Goal: Register for event/course

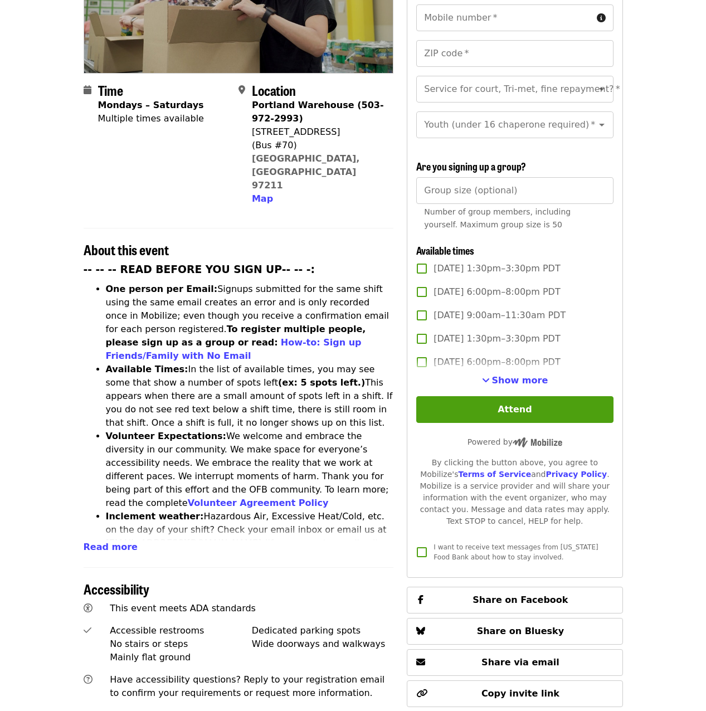
scroll to position [223, 0]
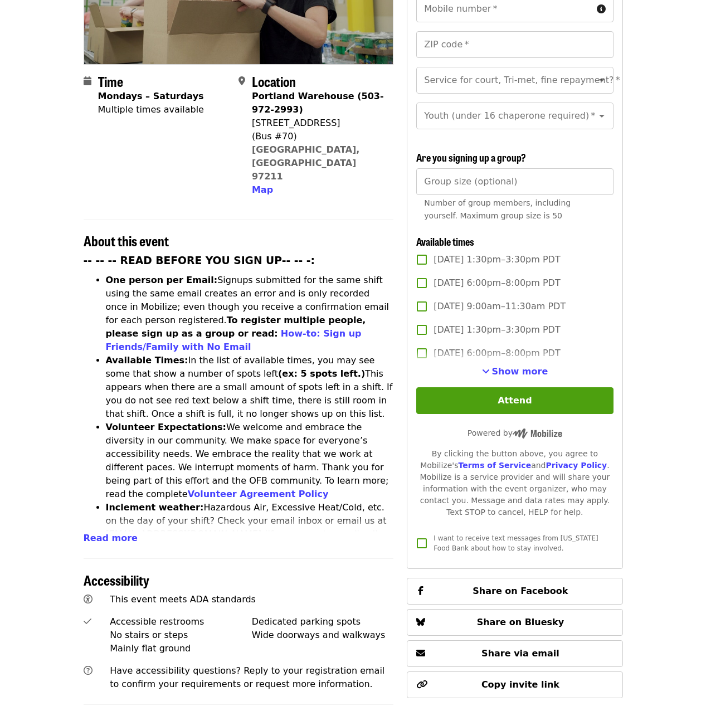
click at [101, 486] on span "-- -- -- READ BEFORE YOU SIGN UP-- -- -: One person per Email: Signups submitte…" at bounding box center [239, 398] width 310 height 290
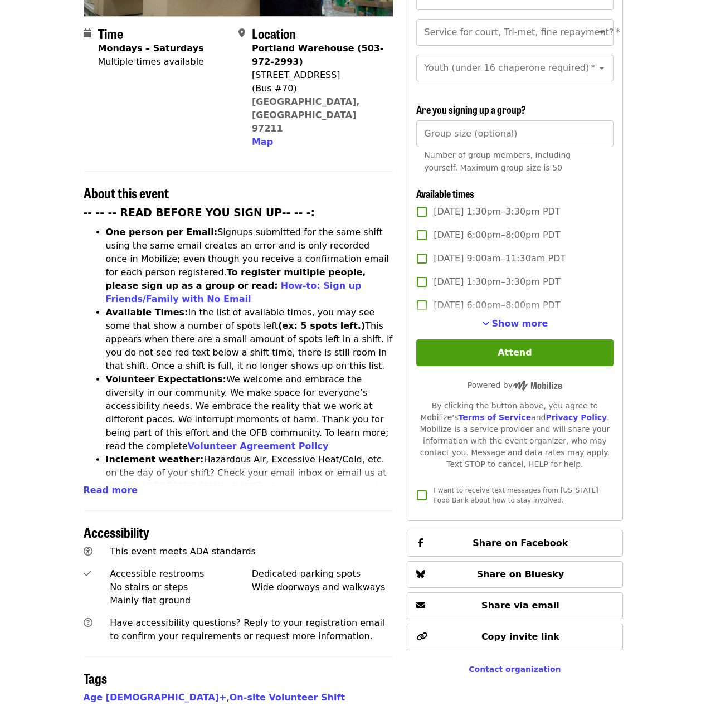
scroll to position [334, 0]
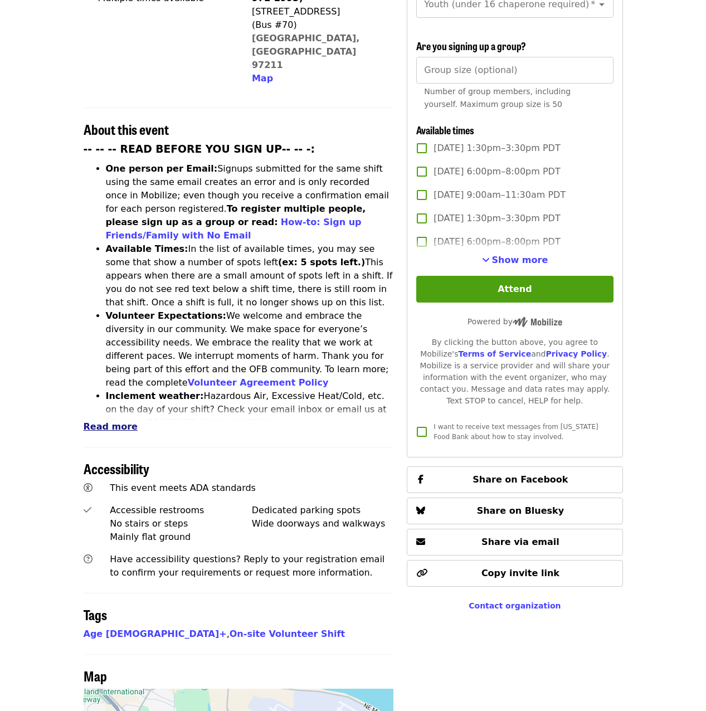
click at [119, 421] on span "Read more" at bounding box center [111, 426] width 54 height 11
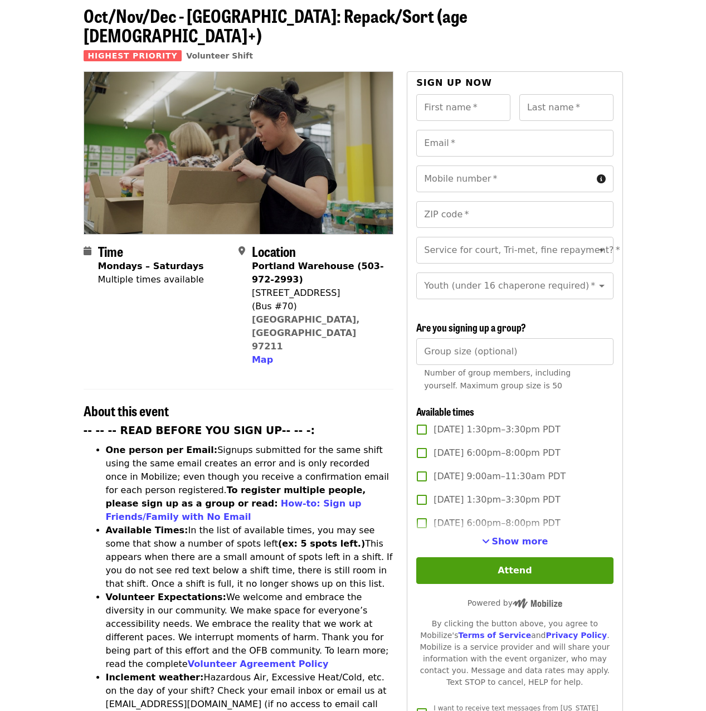
scroll to position [0, 0]
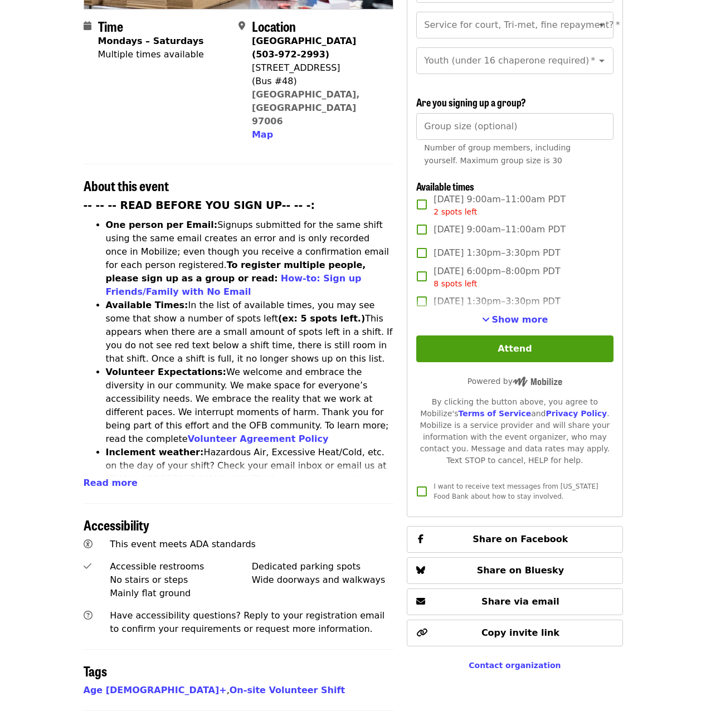
scroll to position [279, 0]
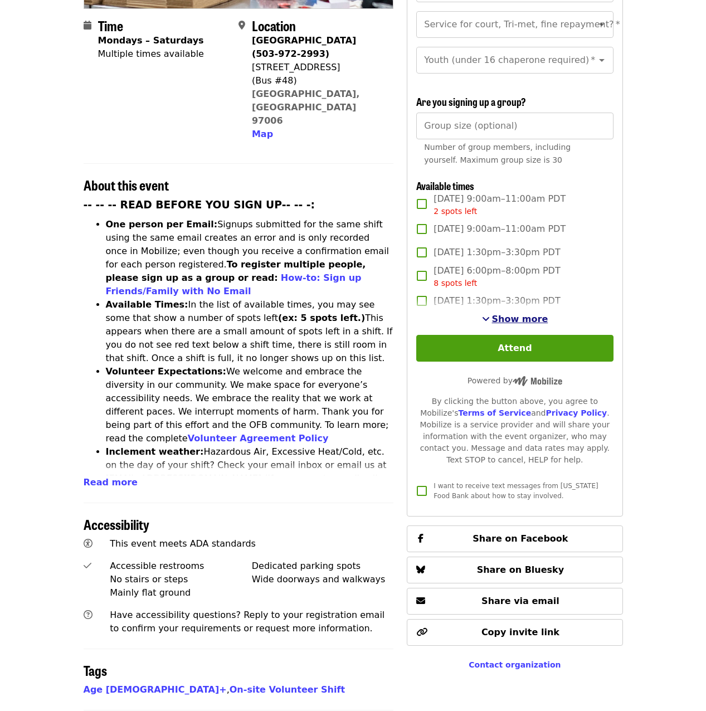
click at [507, 318] on span "Show more" at bounding box center [520, 319] width 56 height 11
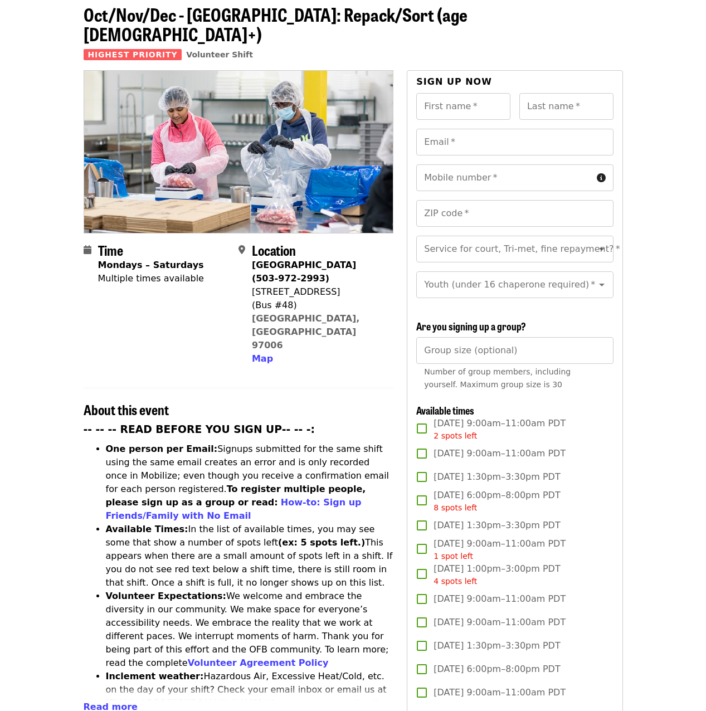
scroll to position [0, 0]
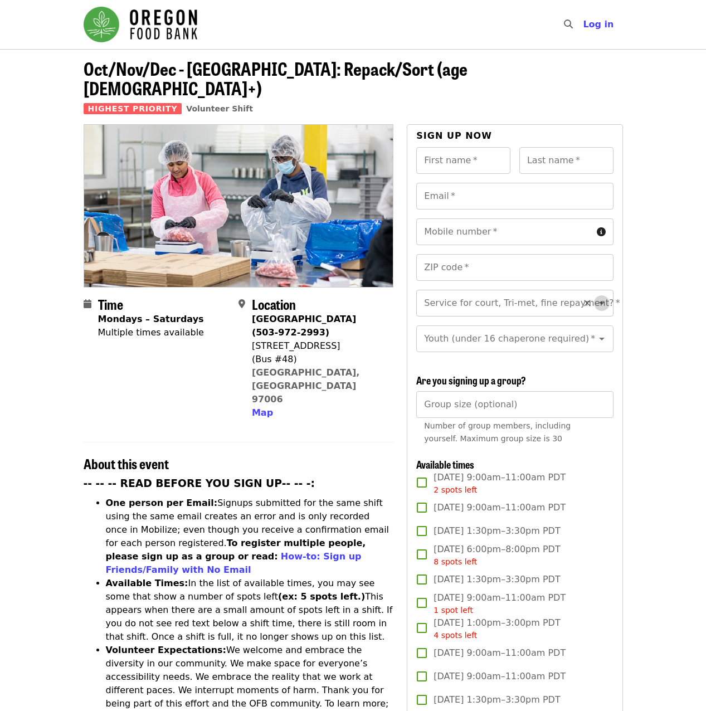
click at [595, 297] on icon "Open" at bounding box center [601, 303] width 13 height 13
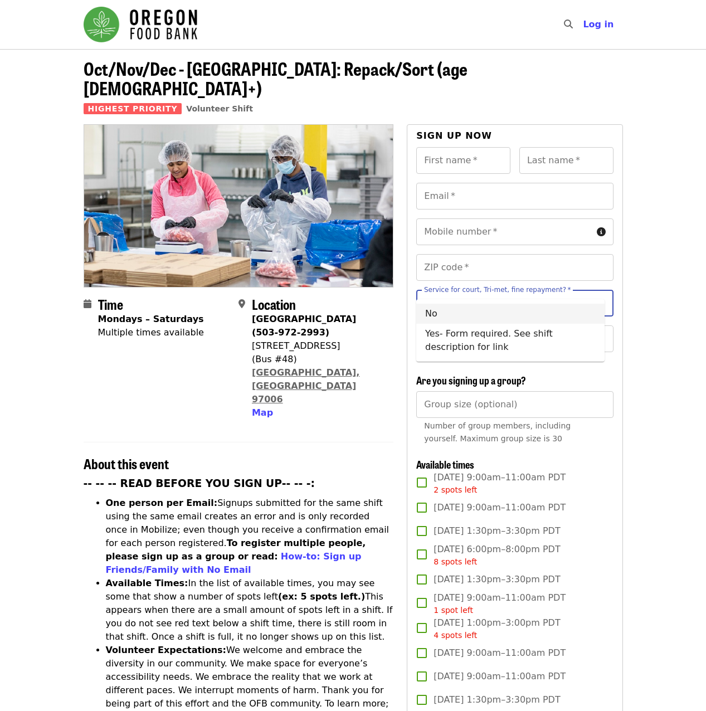
click at [314, 367] on link "[GEOGRAPHIC_DATA], [GEOGRAPHIC_DATA] 97006" at bounding box center [306, 385] width 108 height 37
